Goal: Information Seeking & Learning: Learn about a topic

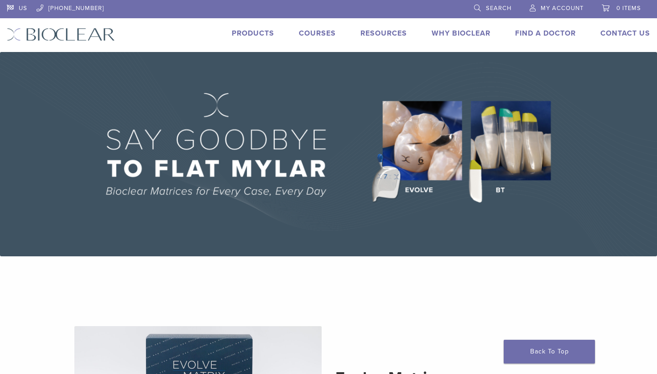
scroll to position [18, 0]
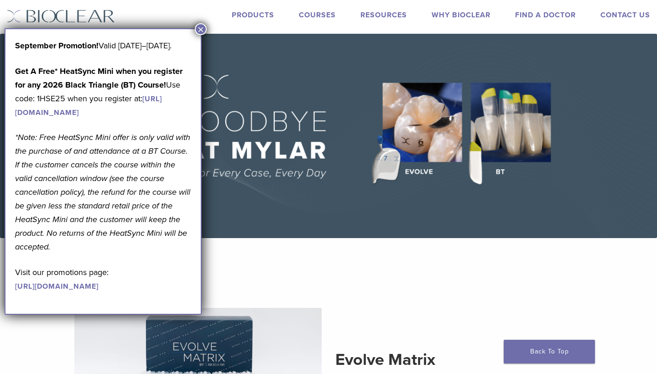
click at [199, 29] on button "×" at bounding box center [201, 29] width 12 height 12
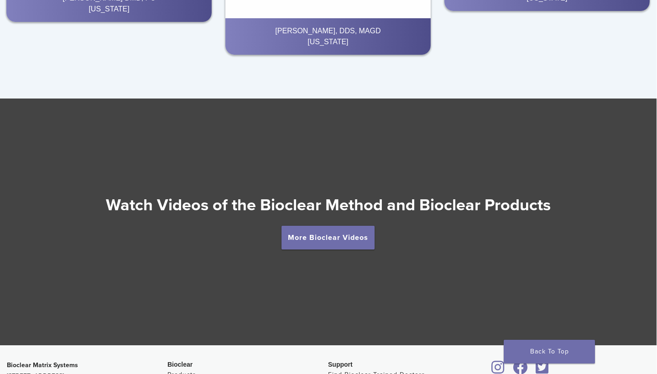
scroll to position [1528, 0]
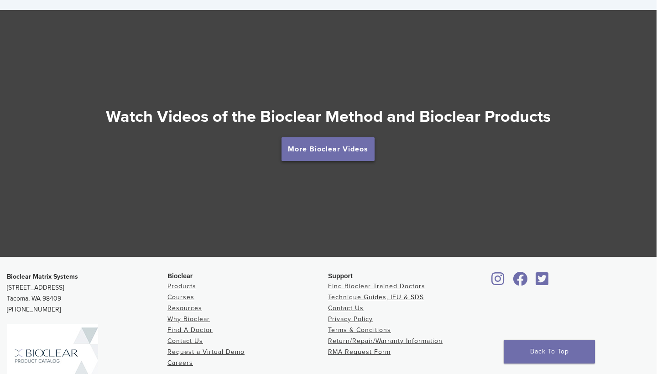
click at [328, 150] on link "More Bioclear Videos" at bounding box center [327, 149] width 93 height 24
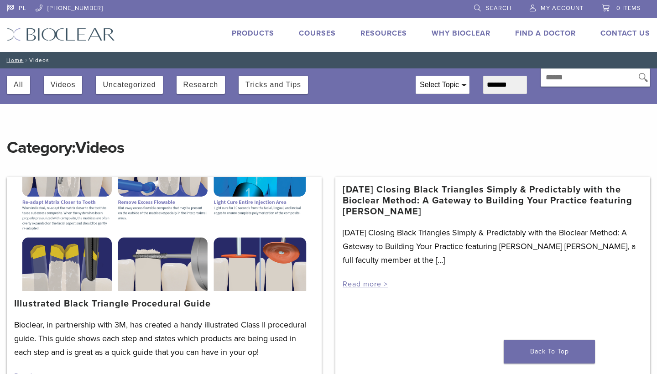
click at [88, 36] on img at bounding box center [61, 34] width 108 height 13
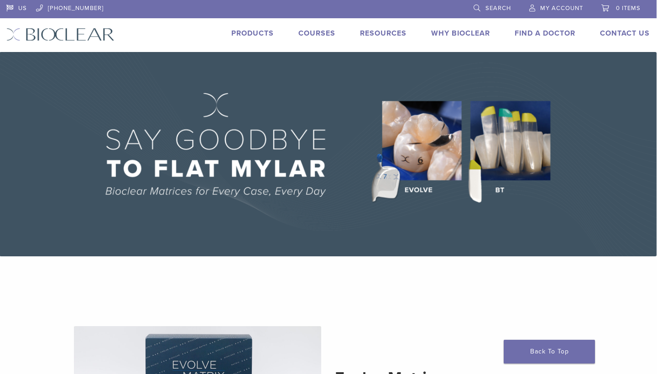
scroll to position [0, 0]
click at [253, 35] on link "Products" at bounding box center [252, 33] width 42 height 9
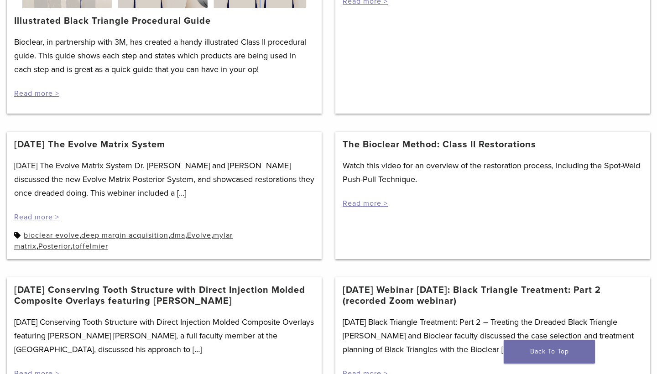
scroll to position [319, 0]
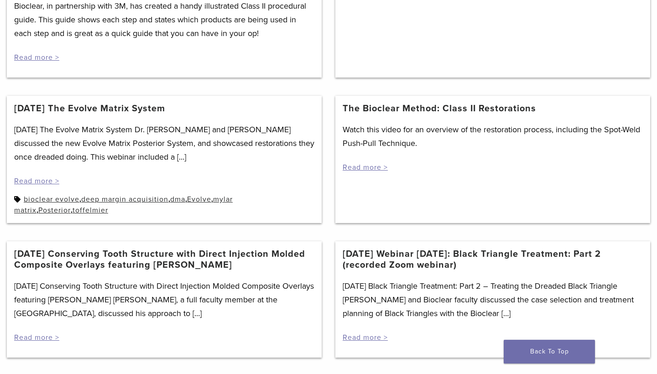
click at [138, 104] on link "[DATE] The Evolve Matrix System" at bounding box center [89, 108] width 151 height 11
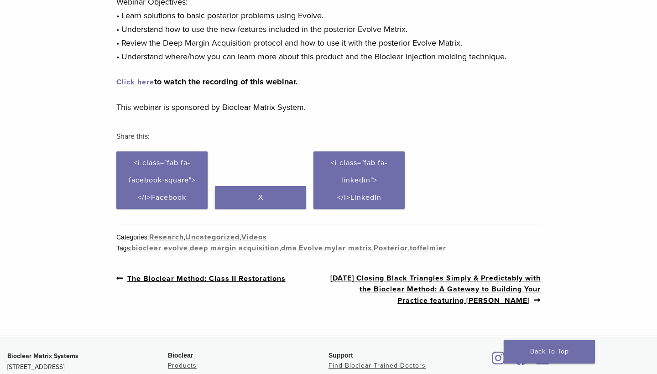
scroll to position [169, 0]
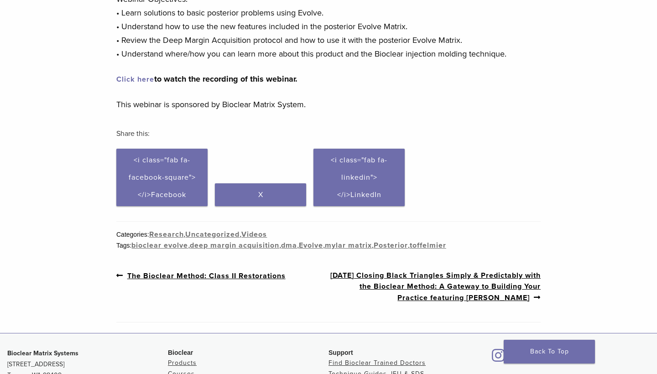
click at [140, 80] on link "Click here" at bounding box center [135, 79] width 38 height 9
